Goal: Task Accomplishment & Management: Use online tool/utility

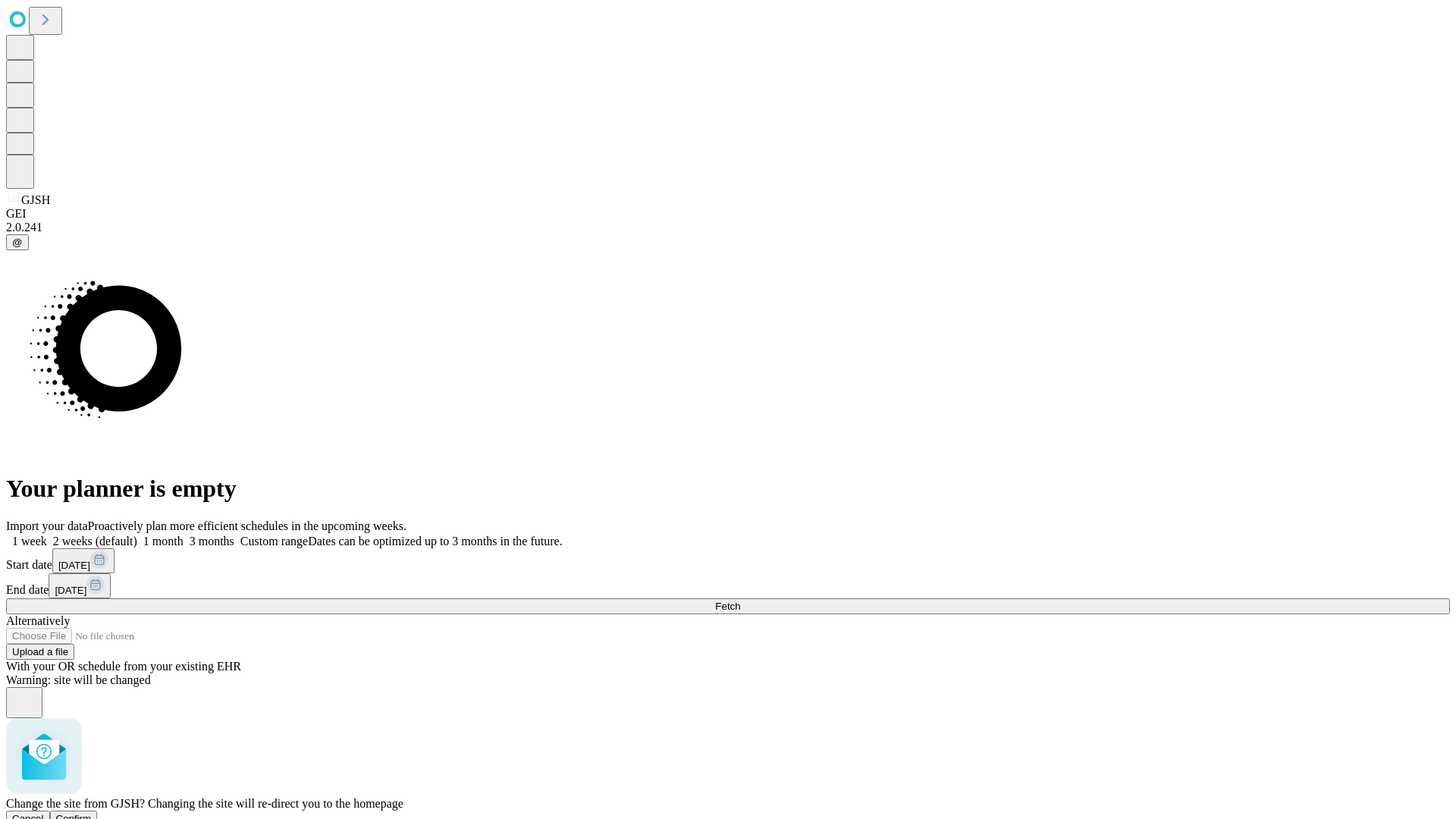
click at [92, 813] on span "Confirm" at bounding box center [73, 819] width 35 height 11
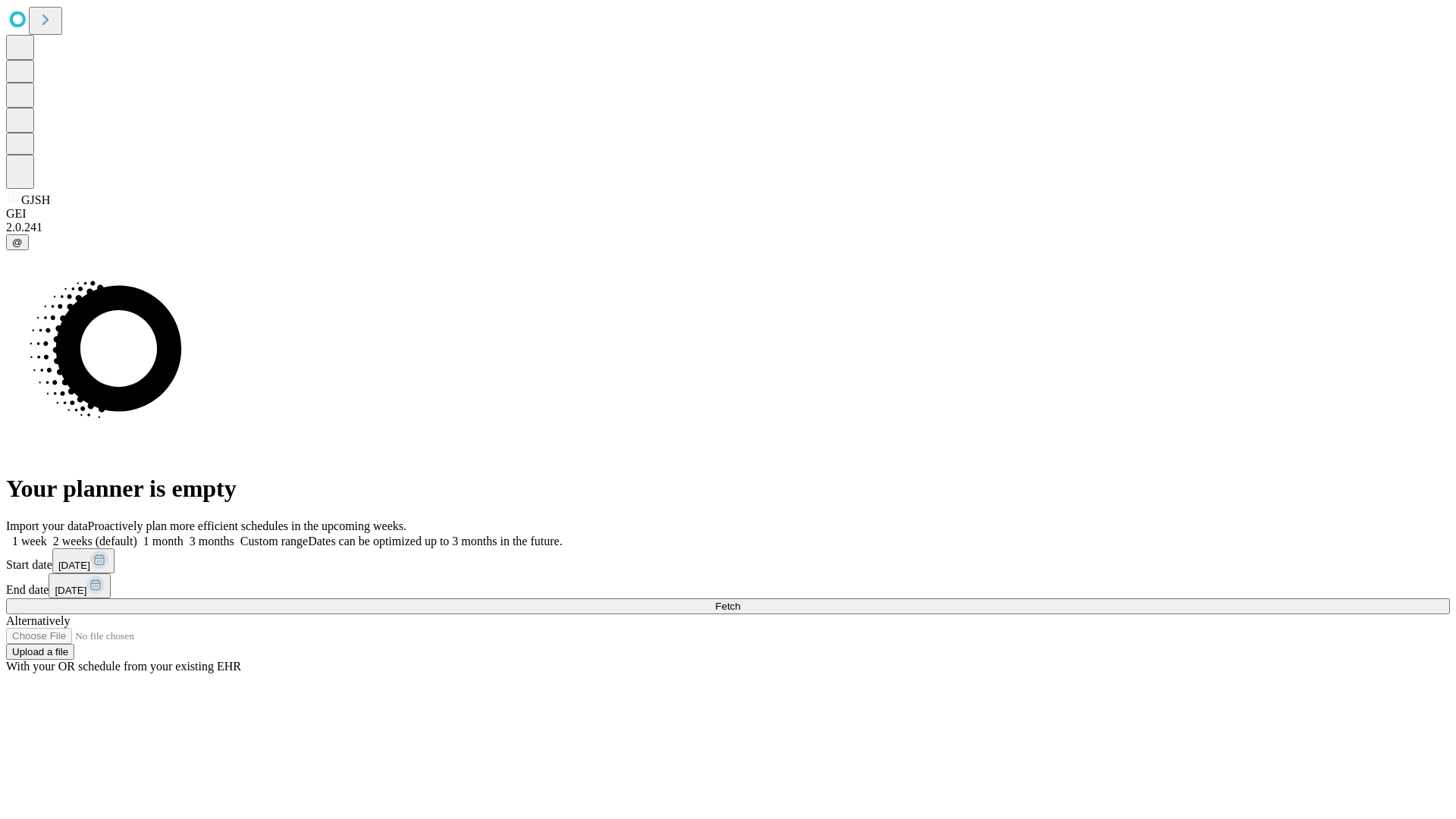
click at [47, 535] on label "1 week" at bounding box center [27, 542] width 41 height 13
click at [741, 601] on span "Fetch" at bounding box center [728, 607] width 25 height 11
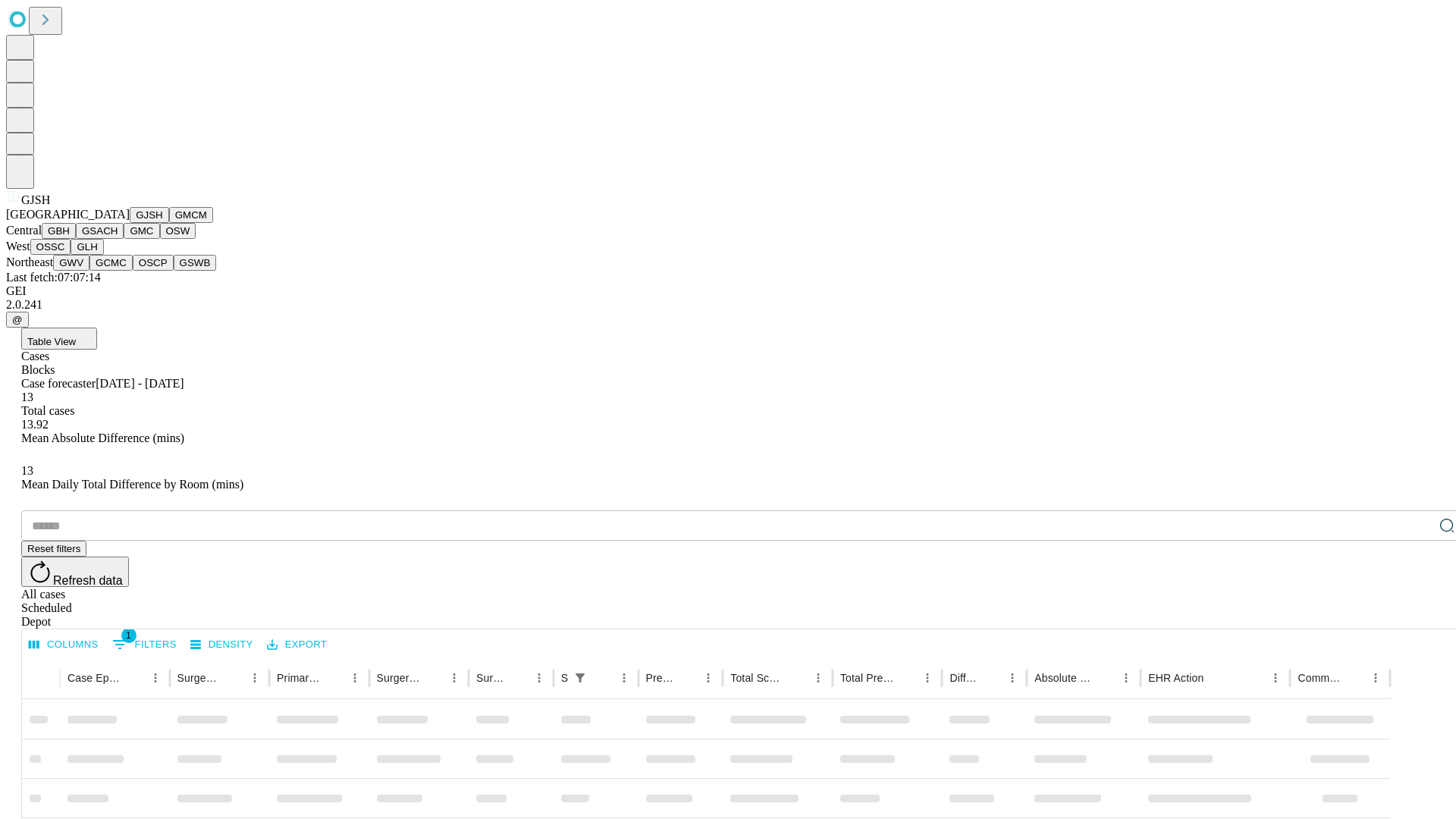
click at [169, 223] on button "GMCM" at bounding box center [191, 215] width 44 height 16
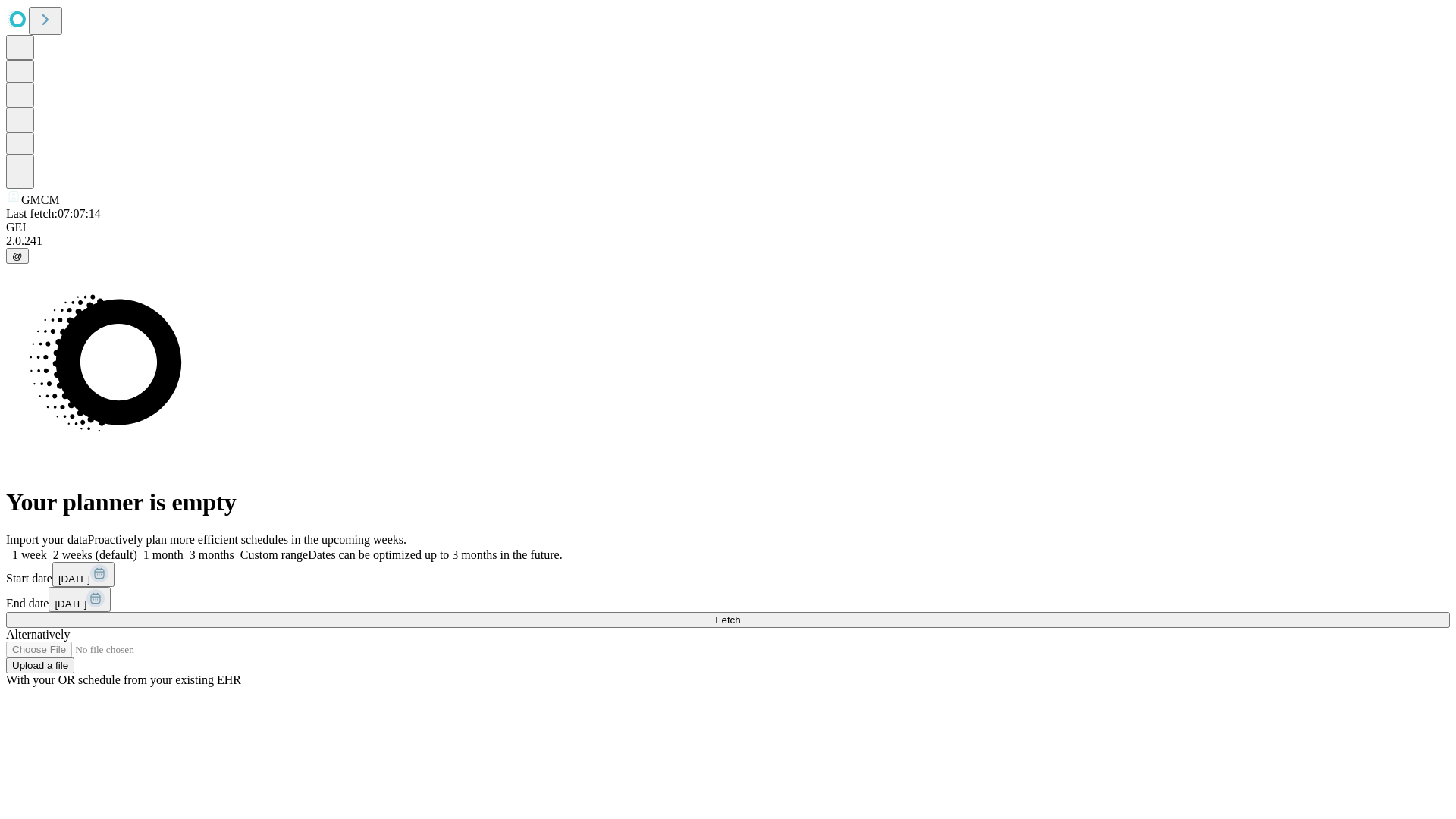
click at [47, 548] on label "1 week" at bounding box center [27, 555] width 41 height 13
click at [741, 614] on span "Fetch" at bounding box center [728, 620] width 25 height 11
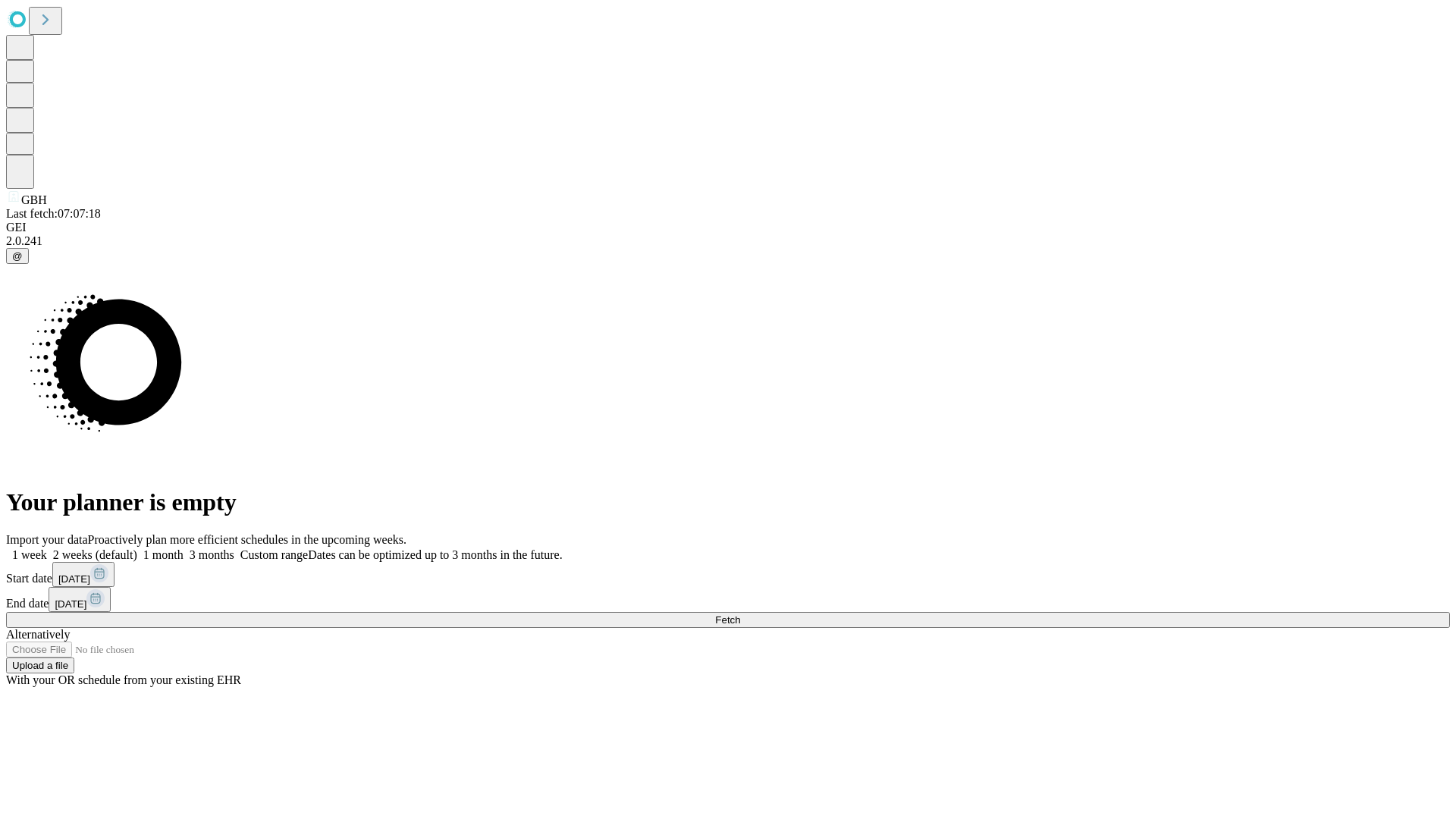
click at [47, 548] on label "1 week" at bounding box center [27, 555] width 41 height 13
click at [741, 614] on span "Fetch" at bounding box center [728, 620] width 25 height 11
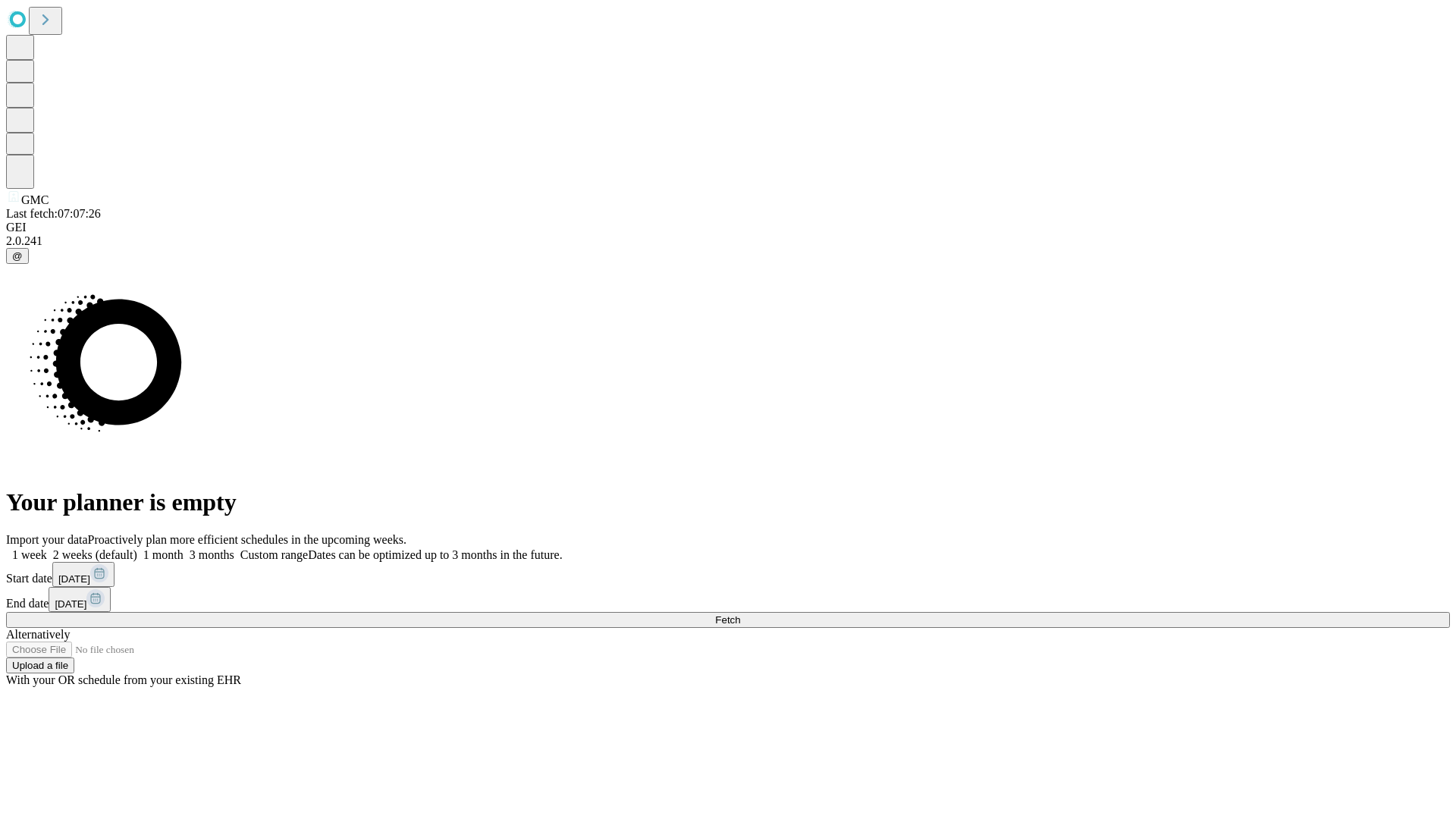
click at [741, 614] on span "Fetch" at bounding box center [728, 620] width 25 height 11
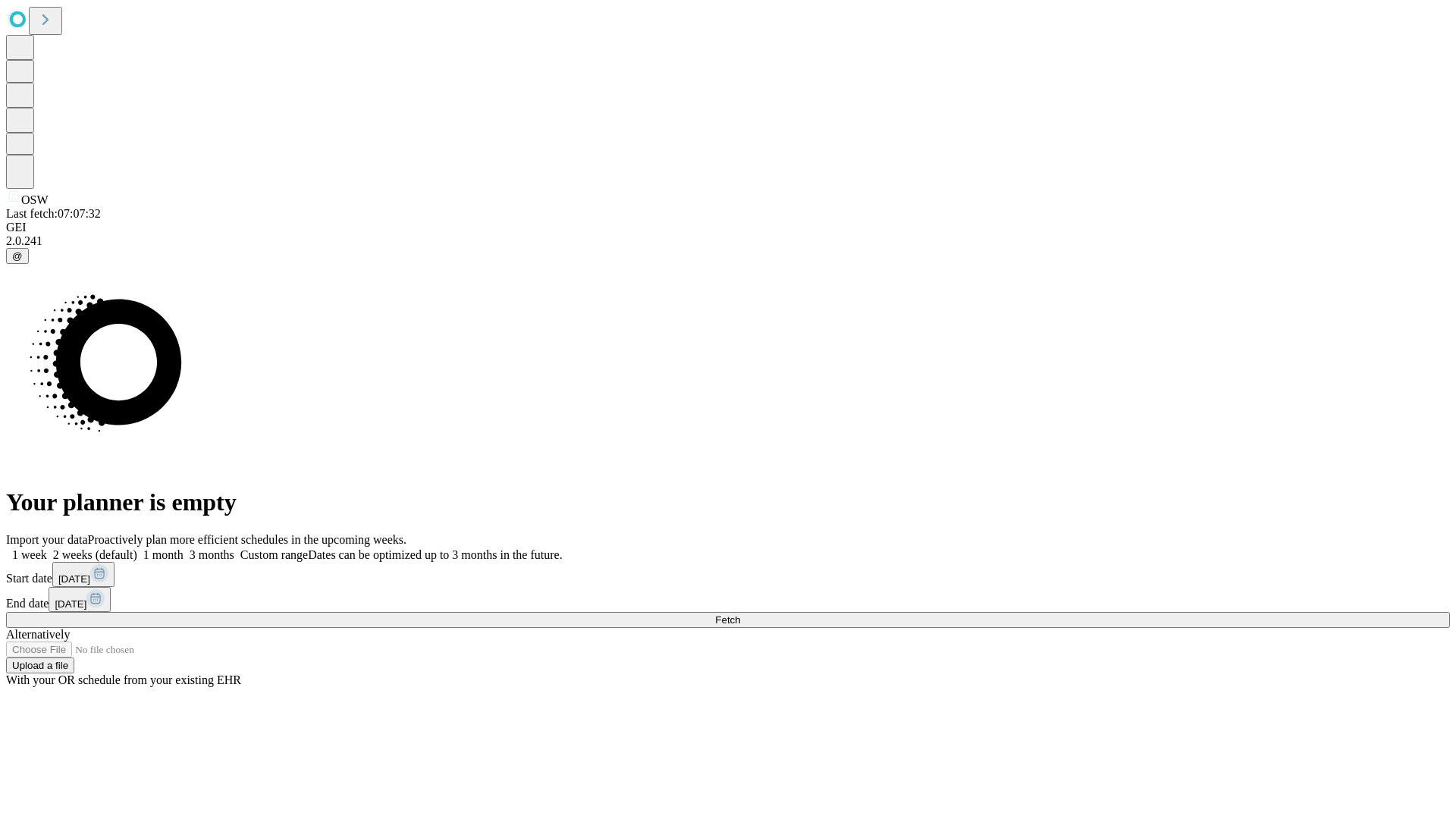
click at [47, 548] on label "1 week" at bounding box center [27, 555] width 41 height 13
click at [741, 614] on span "Fetch" at bounding box center [728, 620] width 25 height 11
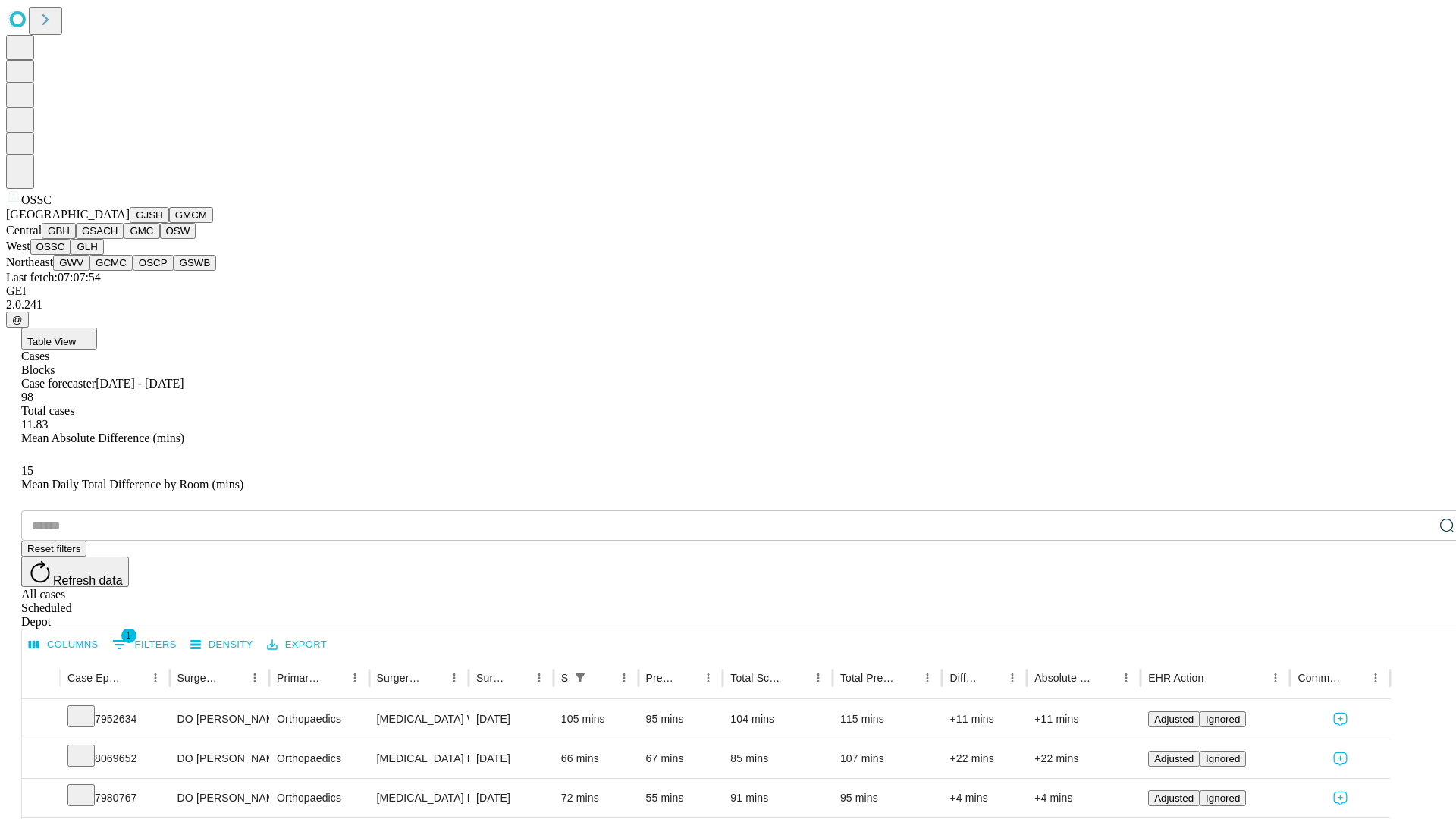
click at [103, 255] on button "GLH" at bounding box center [87, 247] width 33 height 16
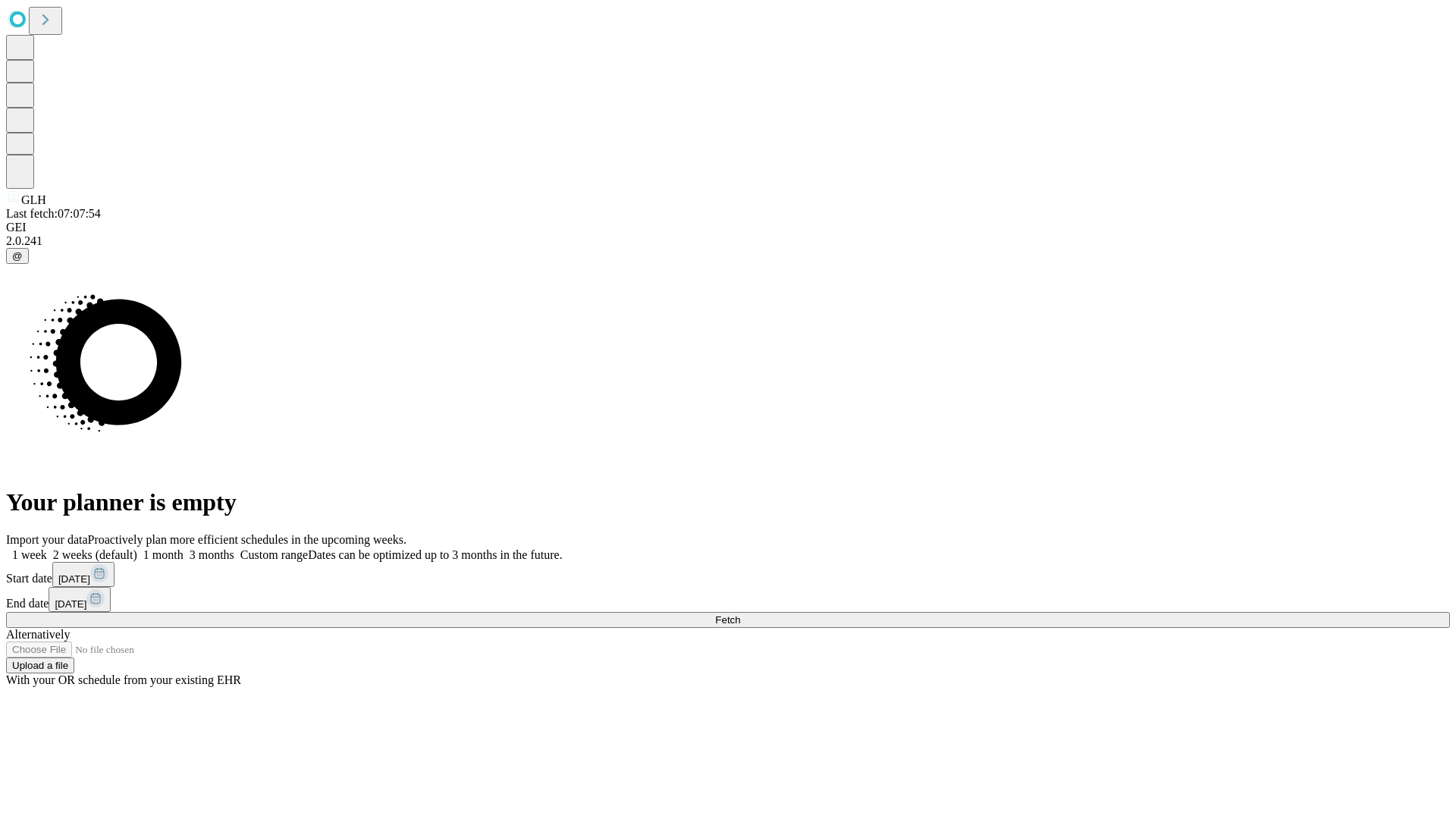
click at [47, 548] on label "1 week" at bounding box center [27, 555] width 41 height 13
click at [741, 614] on span "Fetch" at bounding box center [728, 620] width 25 height 11
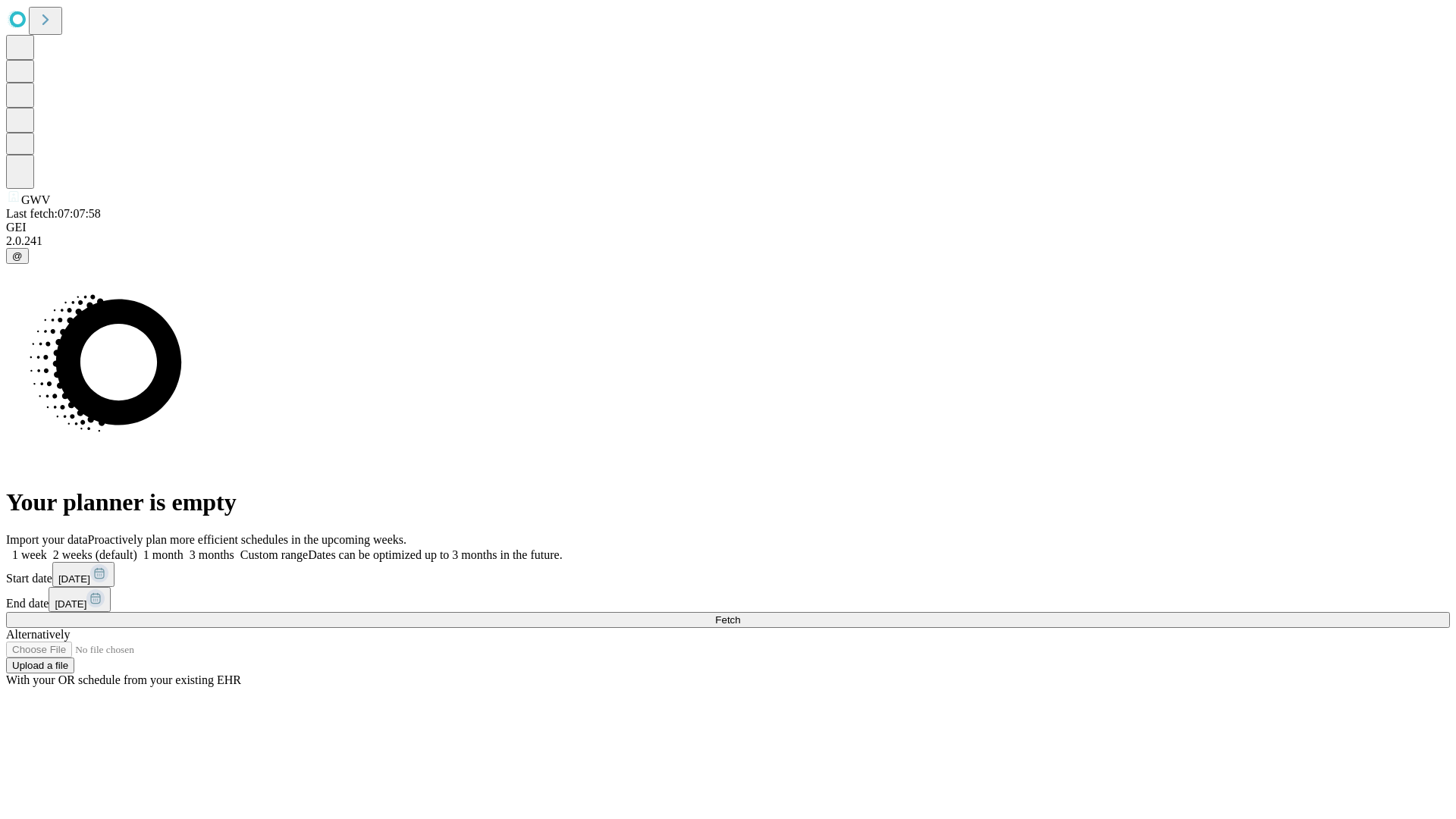
click at [47, 548] on label "1 week" at bounding box center [27, 555] width 41 height 13
click at [741, 614] on span "Fetch" at bounding box center [728, 620] width 25 height 11
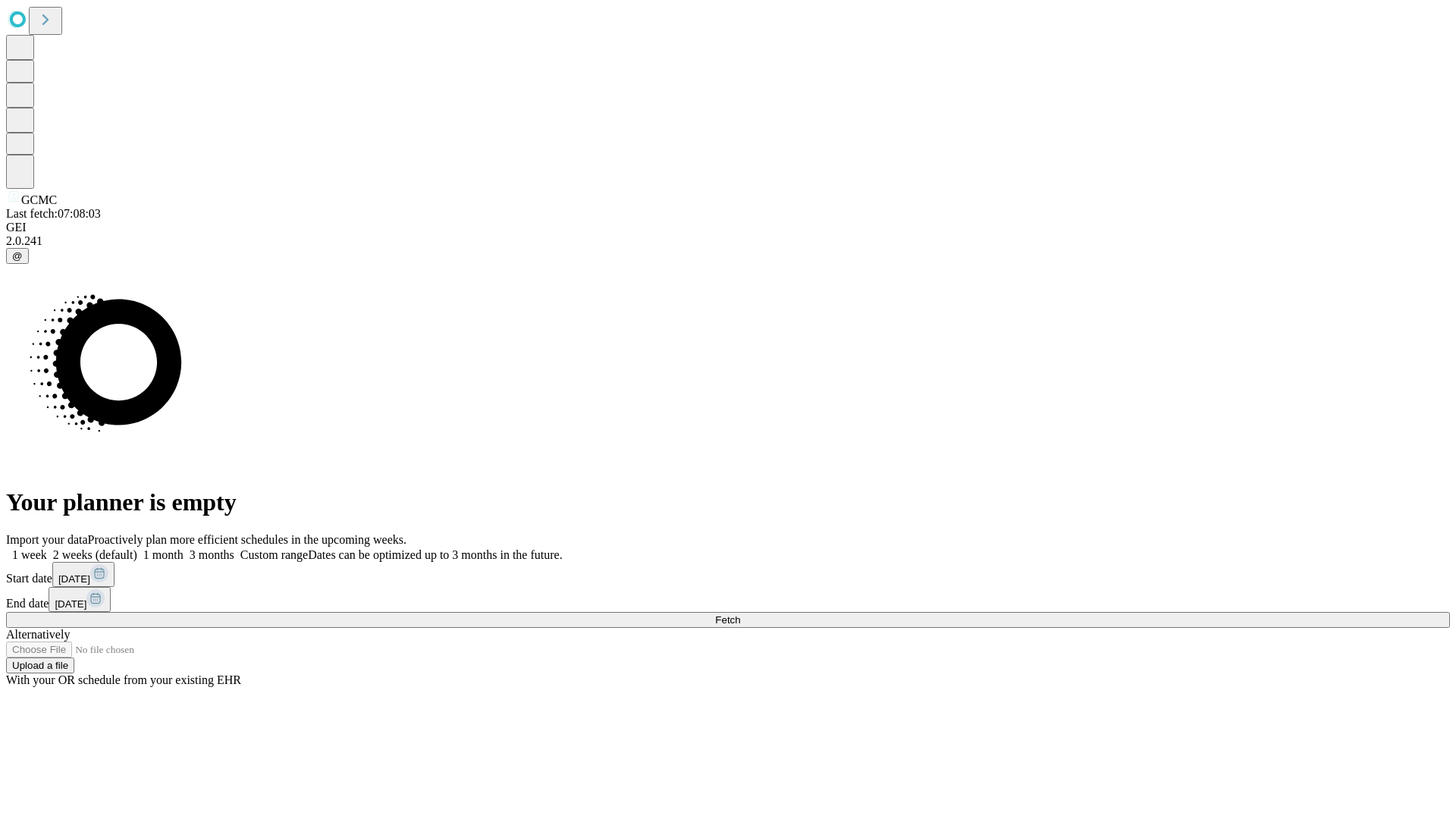
click at [47, 548] on label "1 week" at bounding box center [27, 555] width 41 height 13
click at [741, 614] on span "Fetch" at bounding box center [728, 620] width 25 height 11
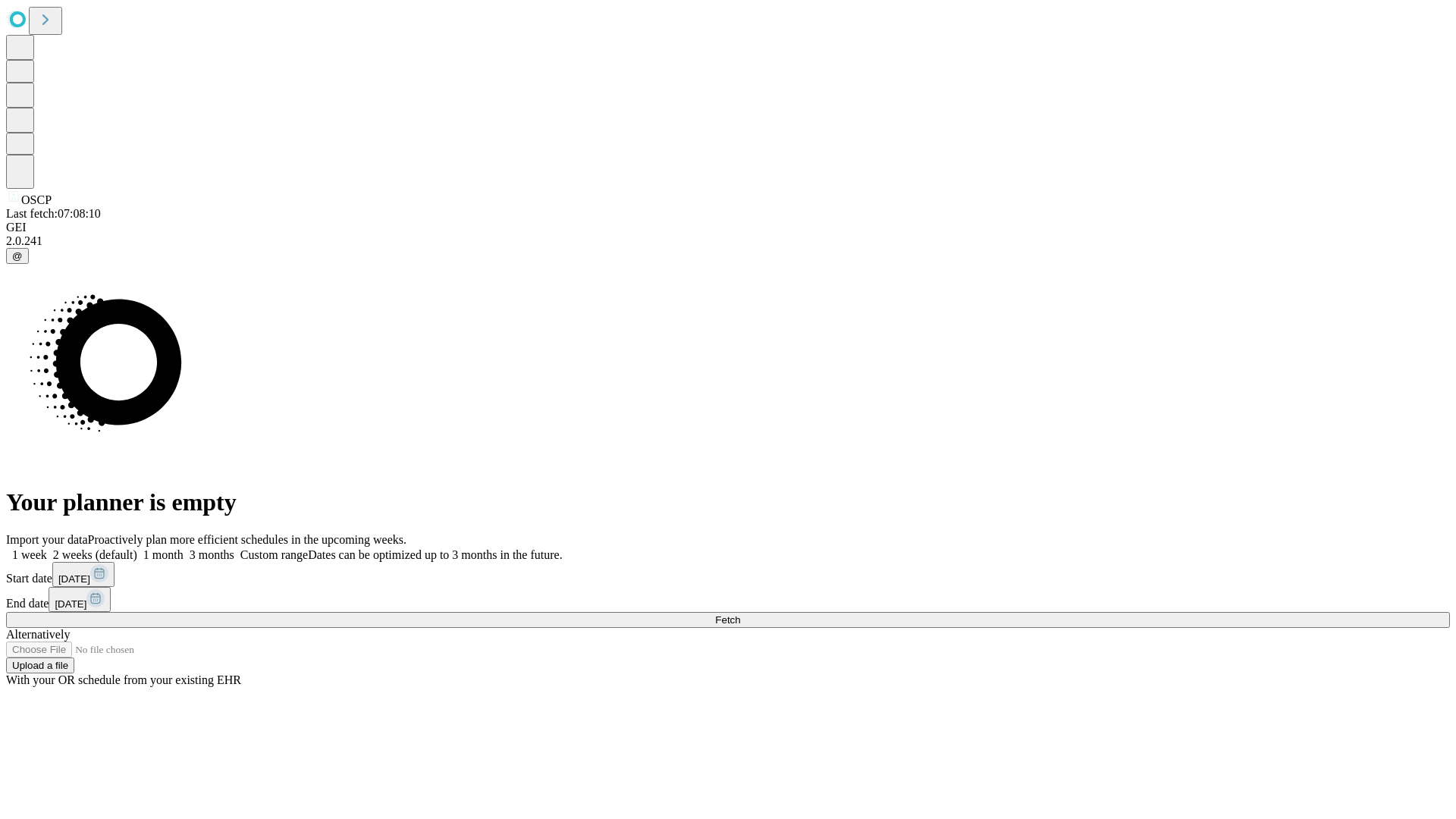
click at [47, 548] on label "1 week" at bounding box center [27, 555] width 41 height 13
click at [741, 614] on span "Fetch" at bounding box center [728, 620] width 25 height 11
